Goal: Find specific page/section: Find specific page/section

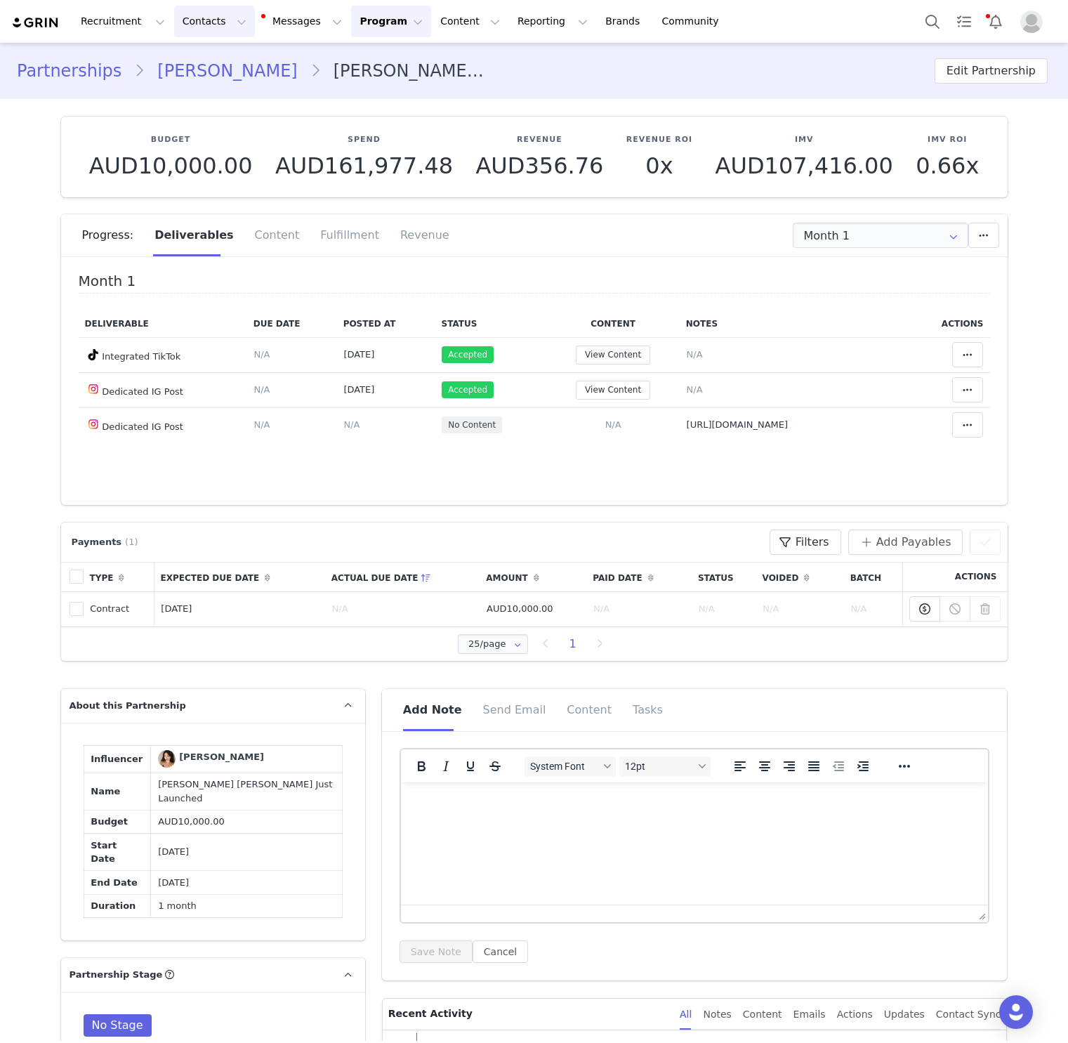
click at [202, 37] on button "Contacts Contacts" at bounding box center [214, 22] width 81 height 32
click at [241, 60] on div "Creators" at bounding box center [220, 62] width 94 height 15
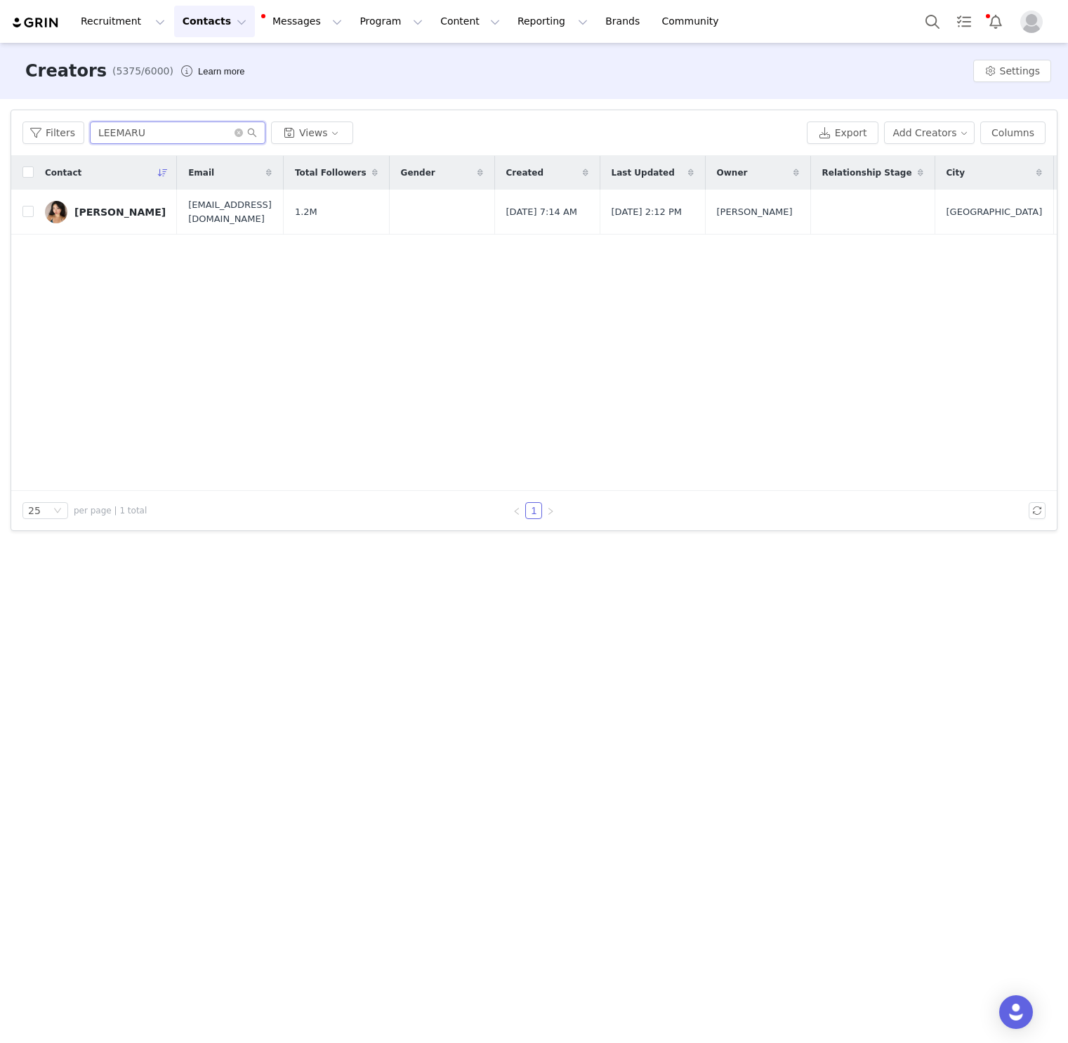
click at [143, 136] on input "LEEMARU" at bounding box center [178, 133] width 176 height 22
paste input "[PERSON_NAME]"
type input "[PERSON_NAME]"
click at [89, 223] on td "[PERSON_NAME]" at bounding box center [105, 212] width 143 height 45
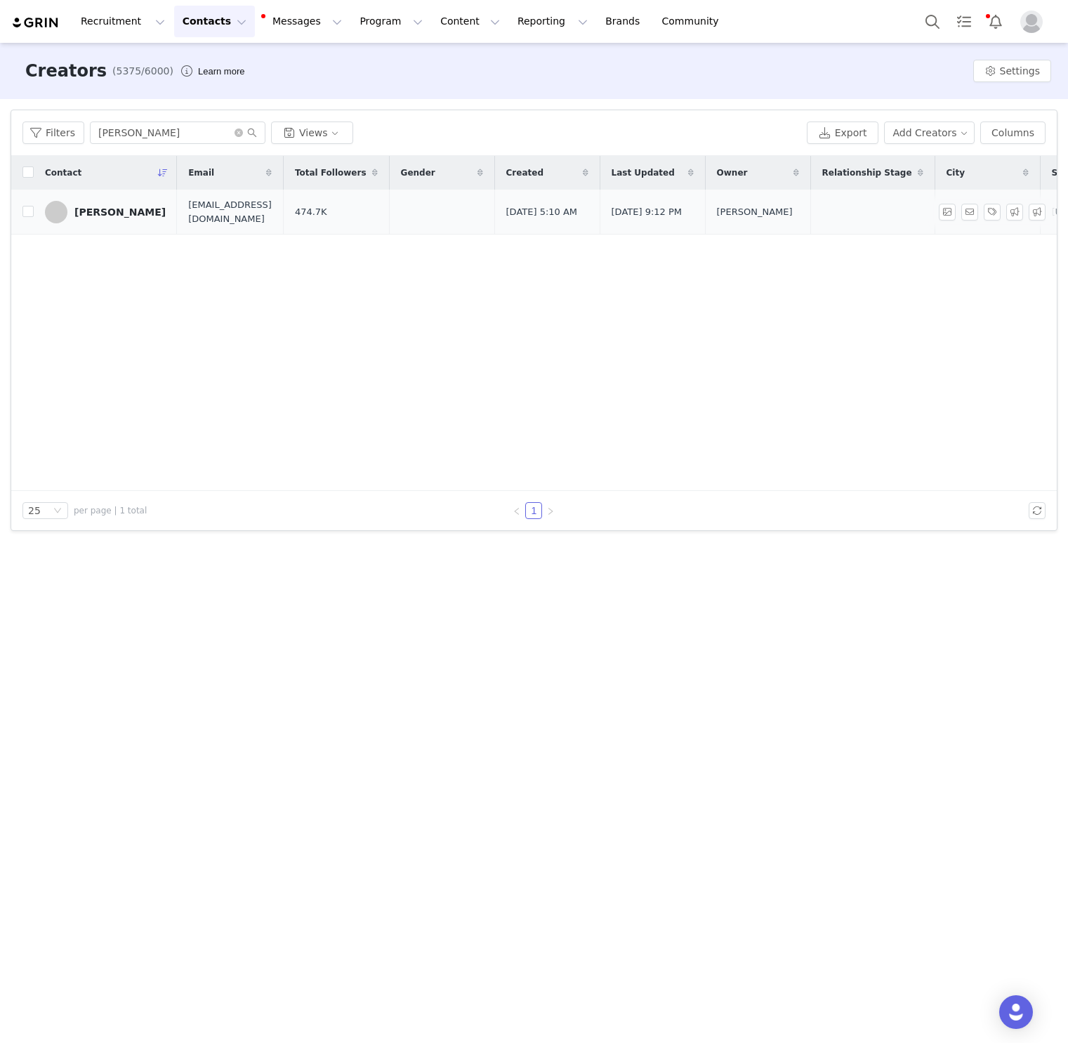
click at [89, 216] on div "[PERSON_NAME]" at bounding box center [119, 211] width 91 height 11
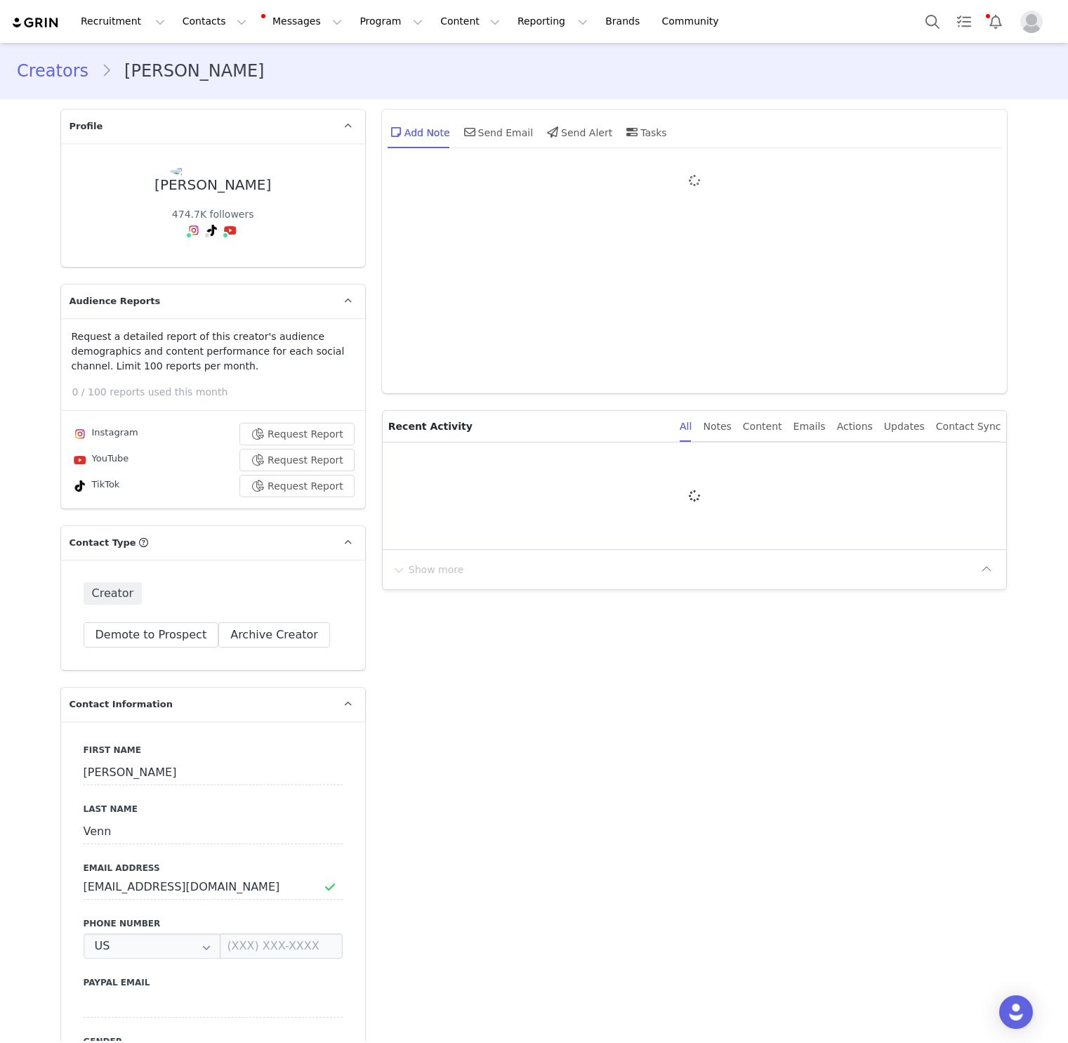
type input "+1 ([GEOGRAPHIC_DATA])"
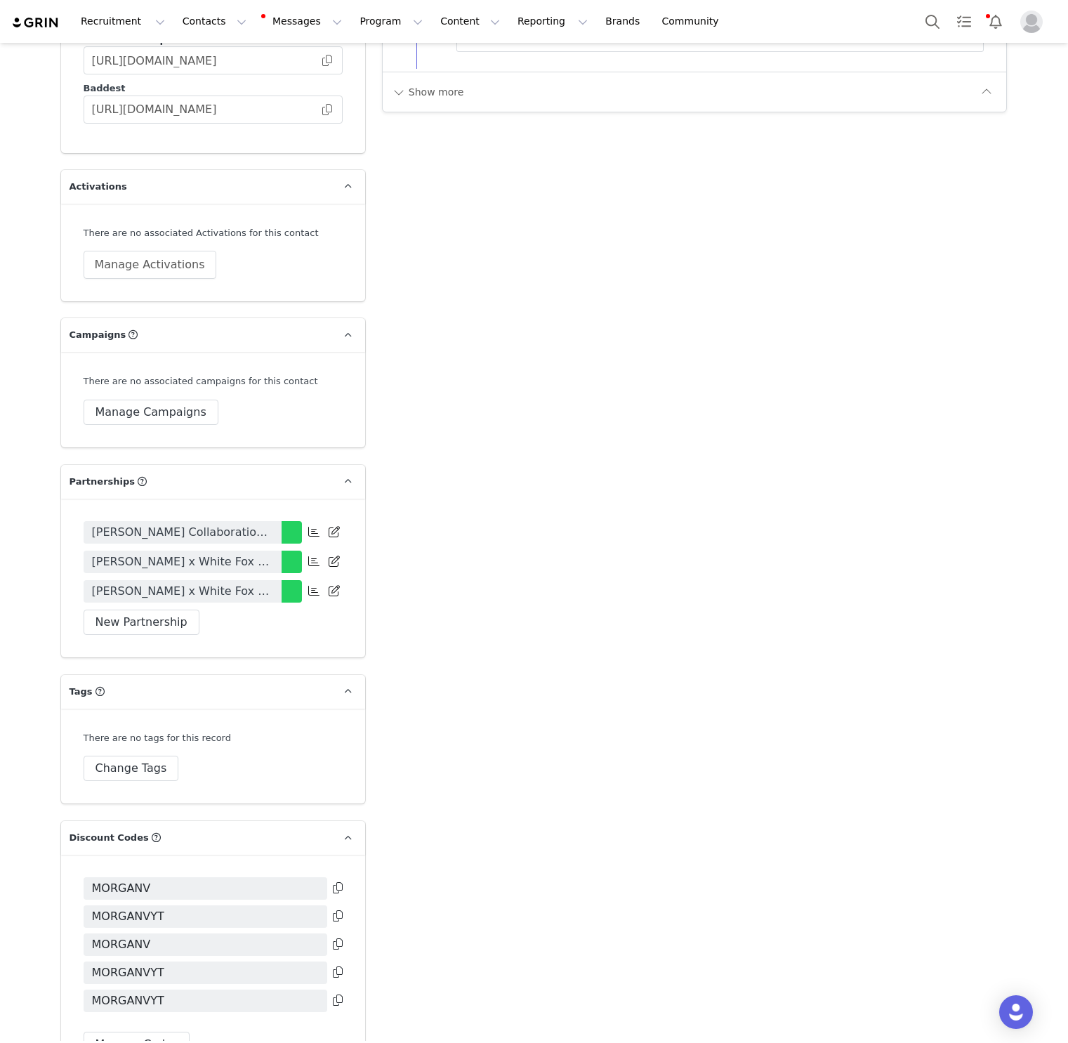
scroll to position [2908, 0]
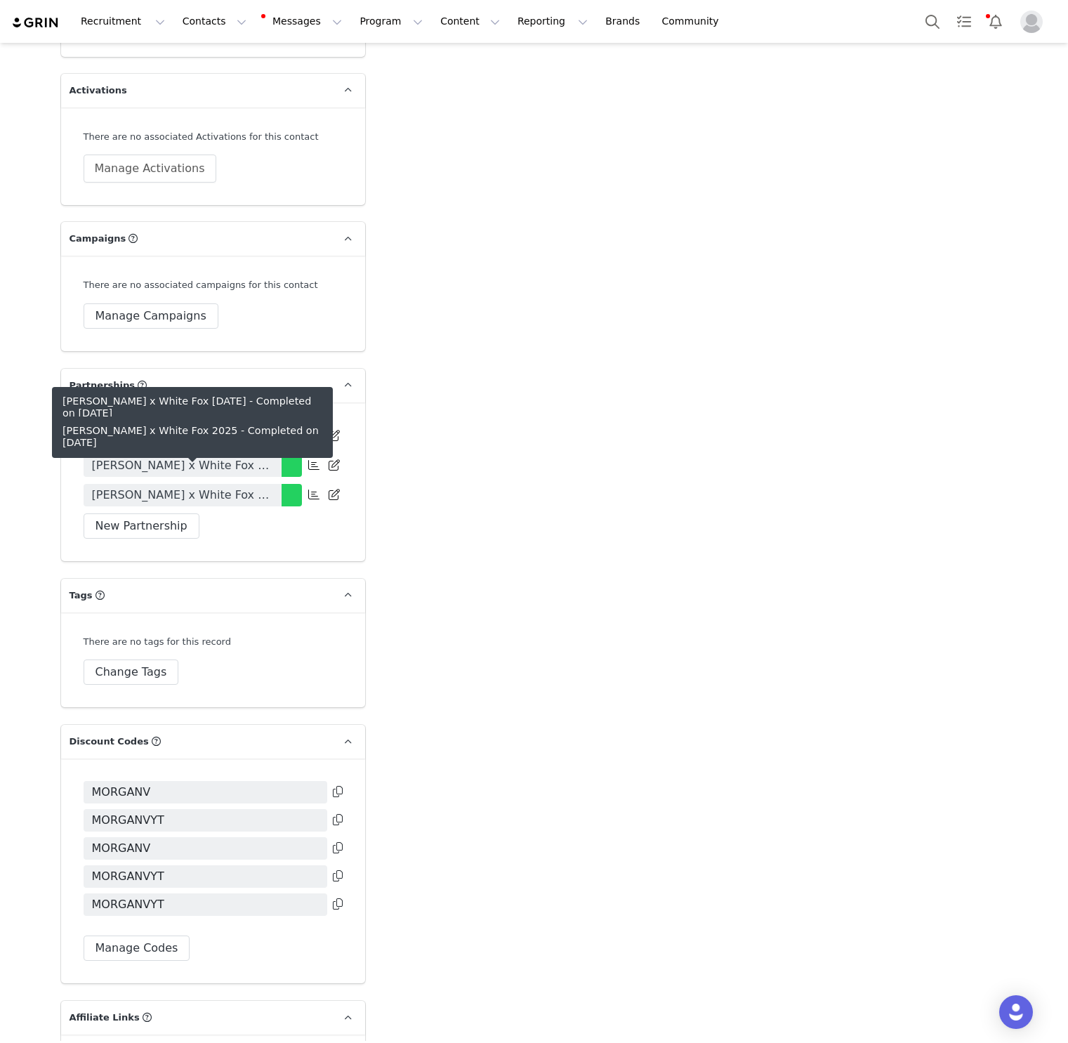
click at [262, 484] on link "[PERSON_NAME] x White Fox 2025" at bounding box center [183, 495] width 198 height 22
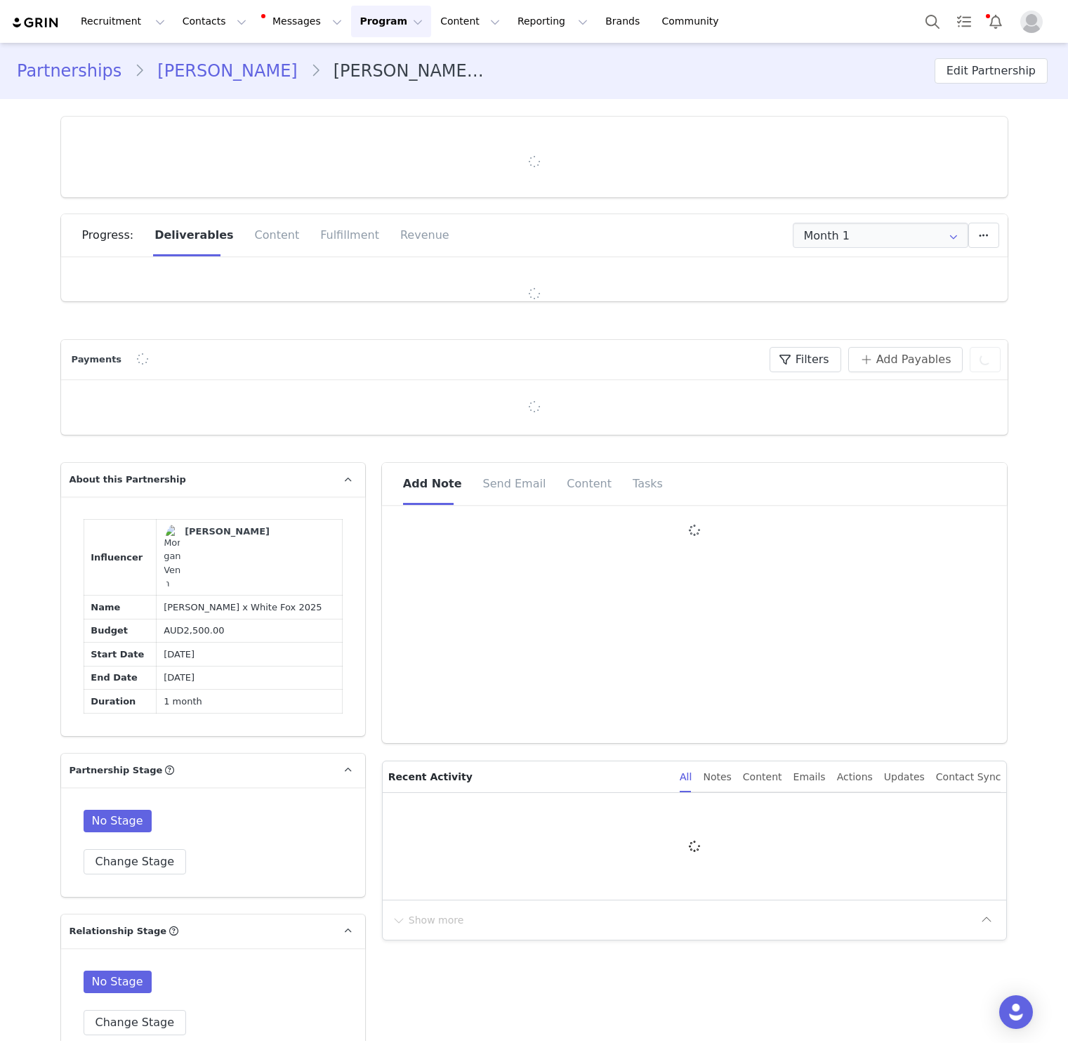
type input "+1 ([GEOGRAPHIC_DATA])"
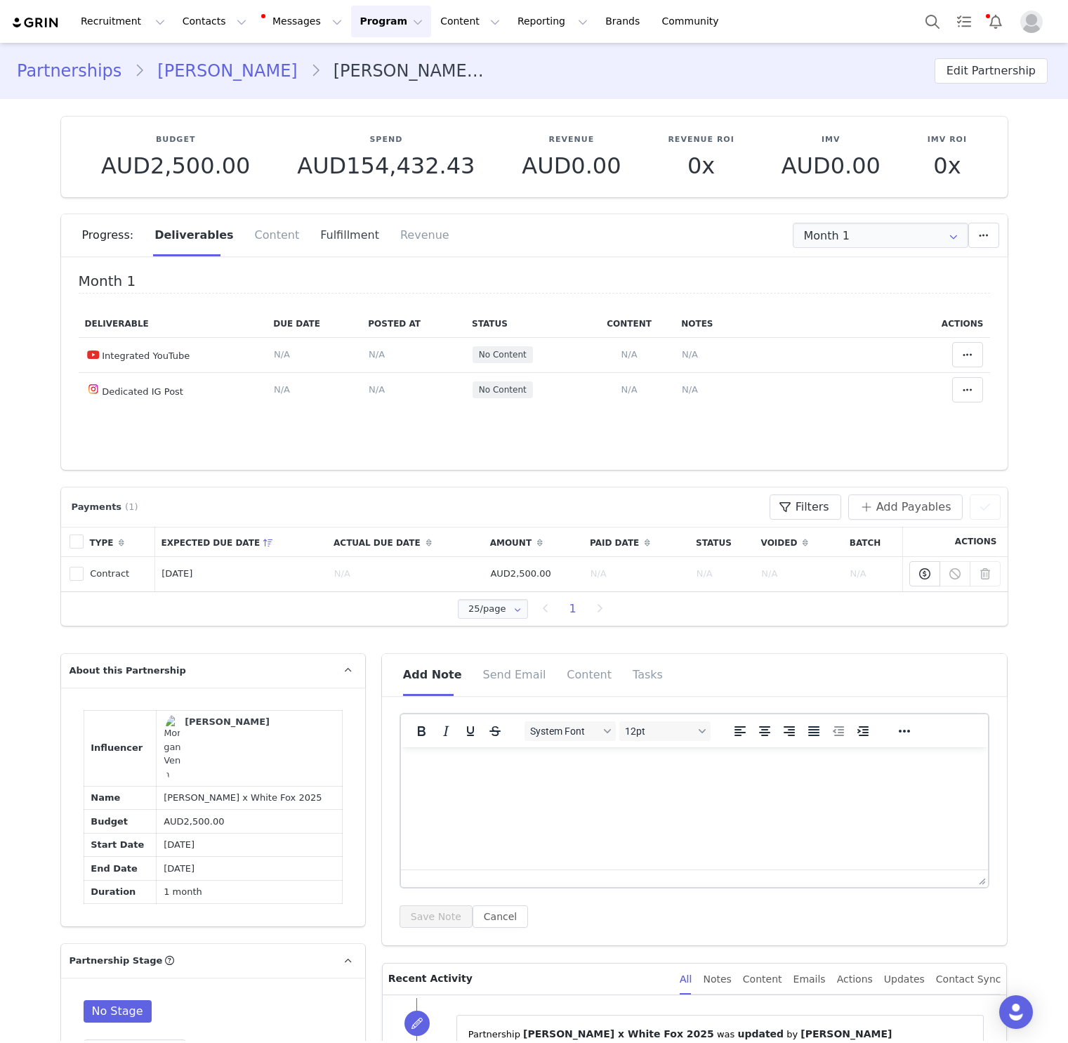
click at [321, 245] on div "Fulfillment" at bounding box center [350, 235] width 80 height 42
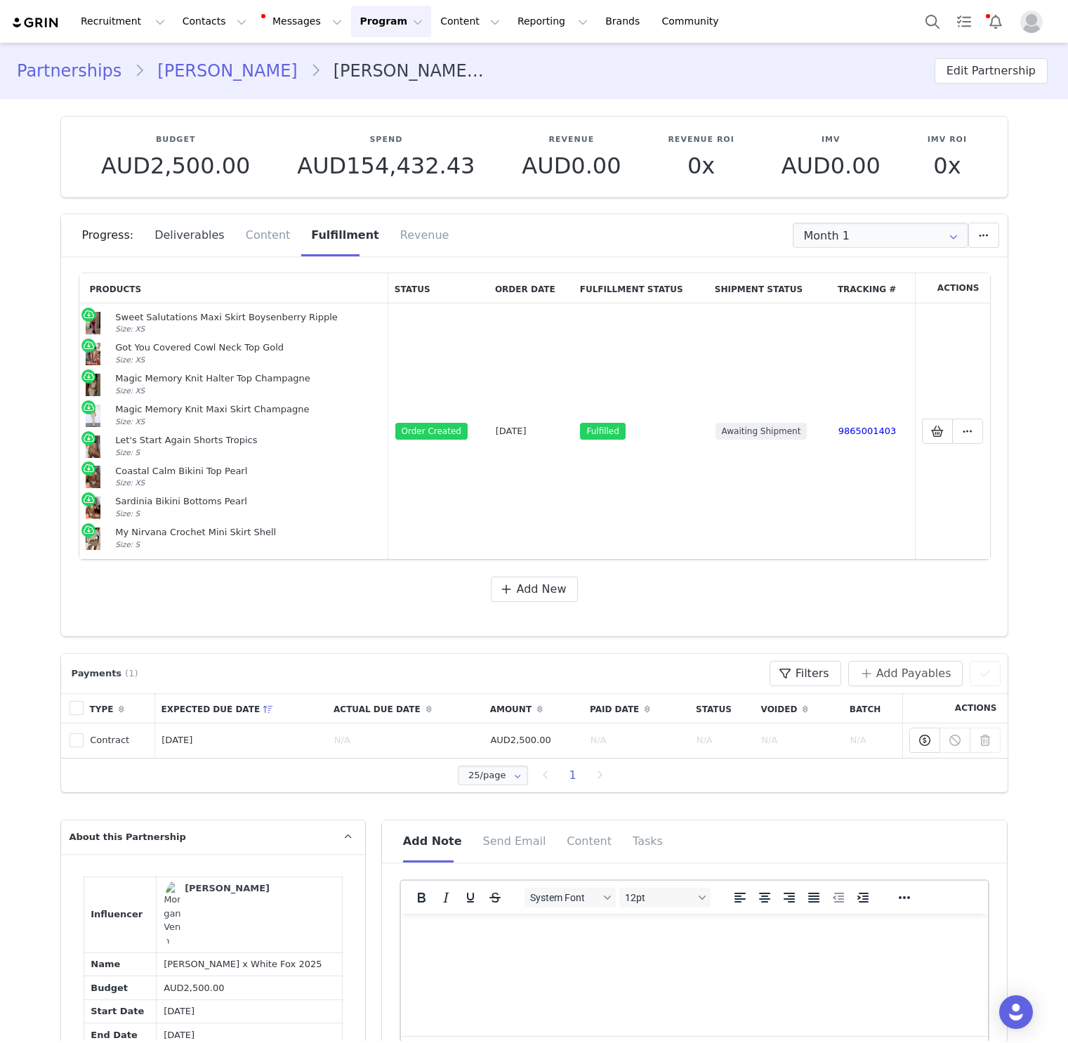
click at [190, 223] on div "Deliverables" at bounding box center [189, 235] width 91 height 42
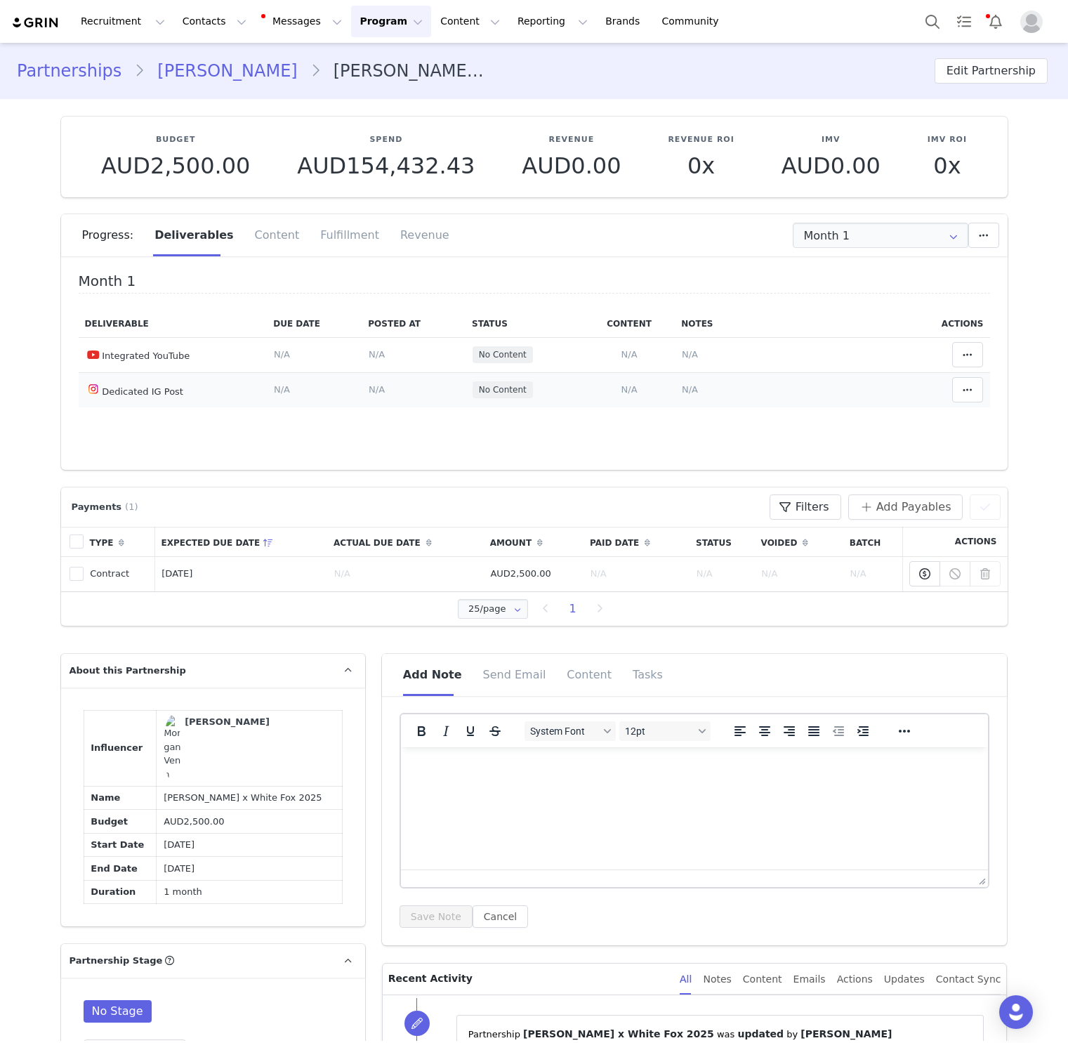
drag, startPoint x: 170, startPoint y: 378, endPoint x: 176, endPoint y: 398, distance: 21.3
click at [177, 400] on td "Dedicated IG Post" at bounding box center [173, 389] width 189 height 35
click at [176, 398] on td "Dedicated IG Post" at bounding box center [173, 389] width 189 height 35
